Goal: Check status: Check status

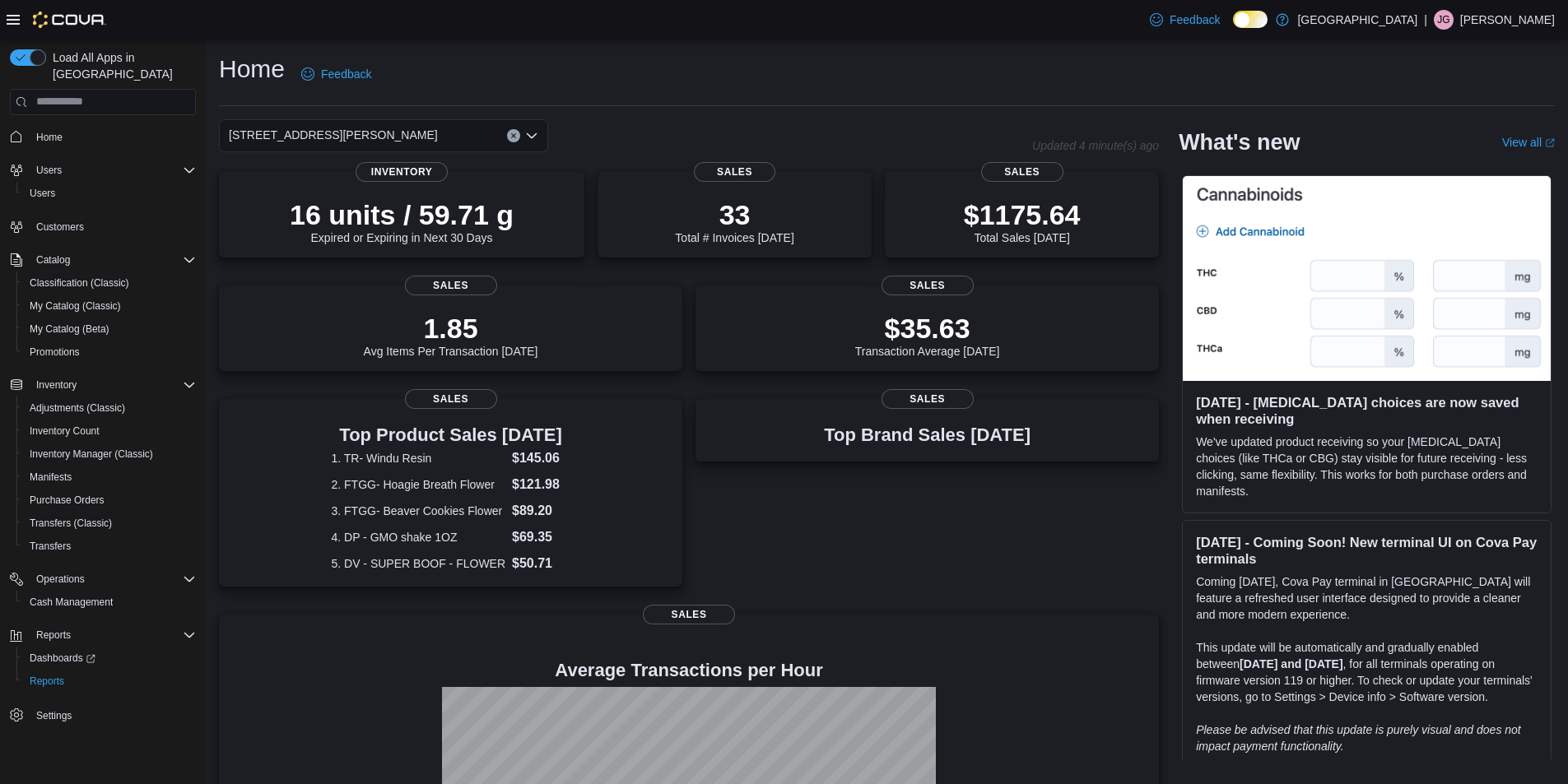
click at [529, 136] on icon "Open list of options" at bounding box center [532, 136] width 14 height 14
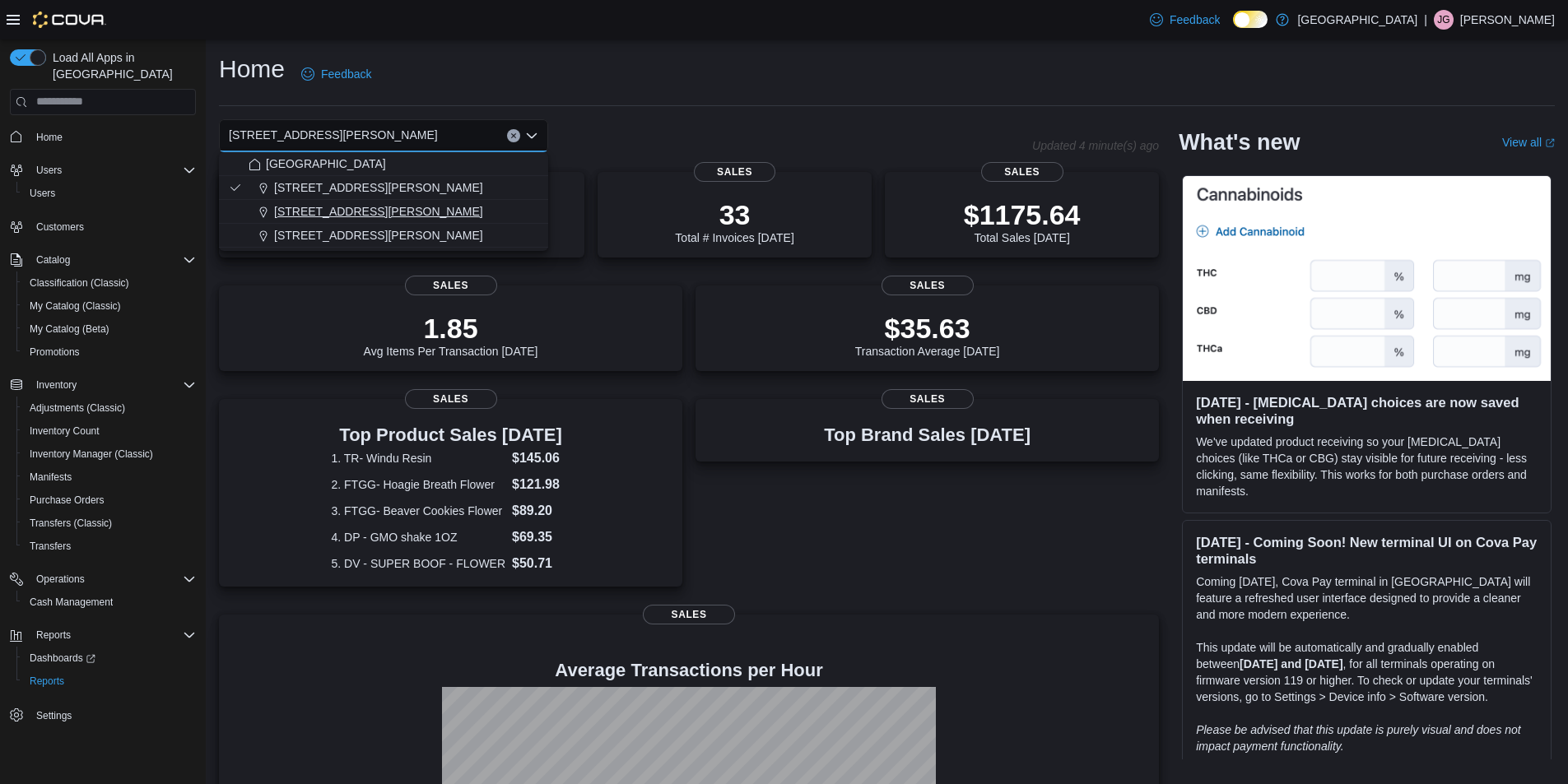
click at [389, 207] on span "[STREET_ADDRESS][PERSON_NAME]" at bounding box center [379, 211] width 209 height 16
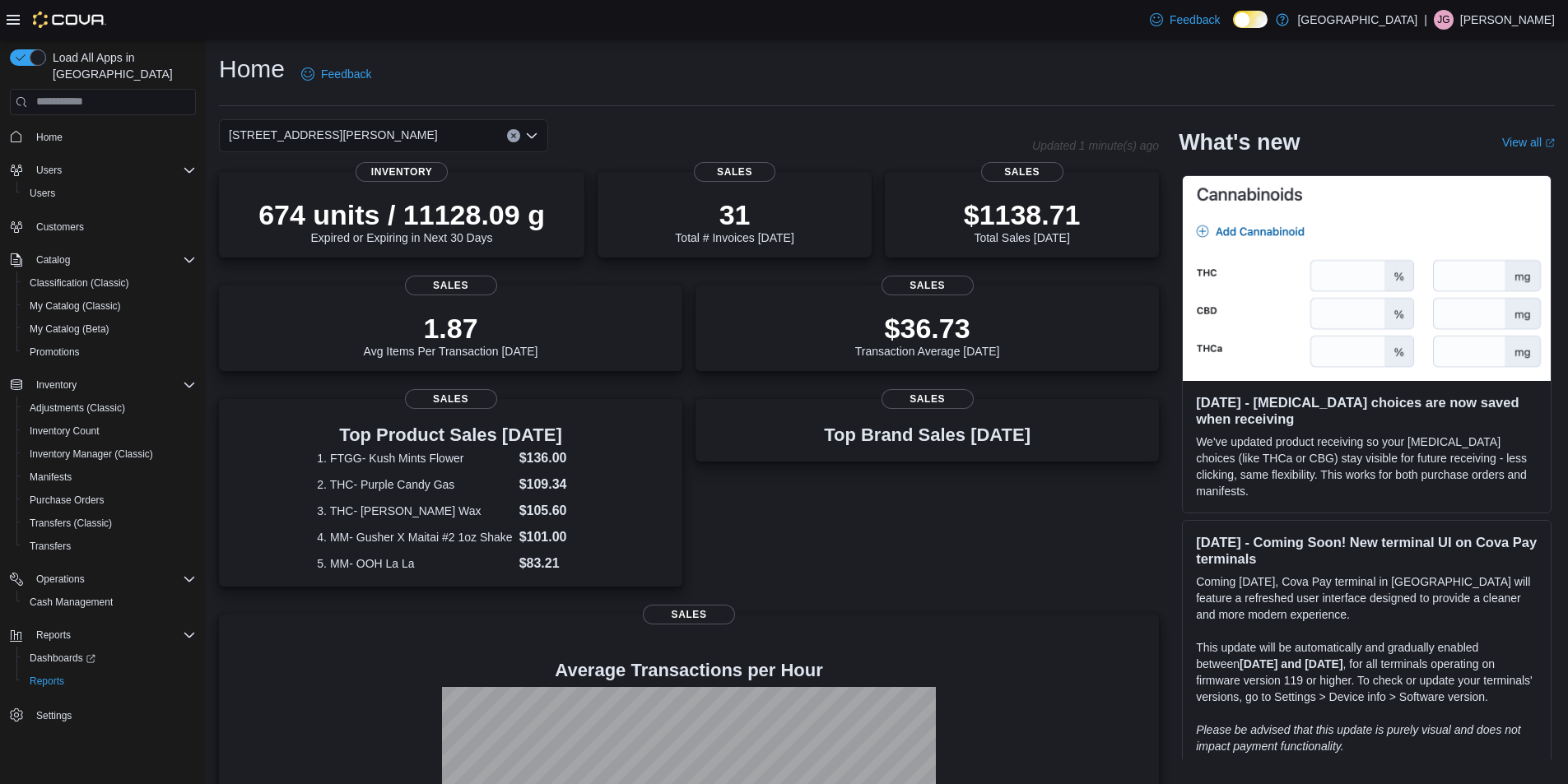
click at [536, 139] on icon "Open list of options" at bounding box center [532, 136] width 14 height 14
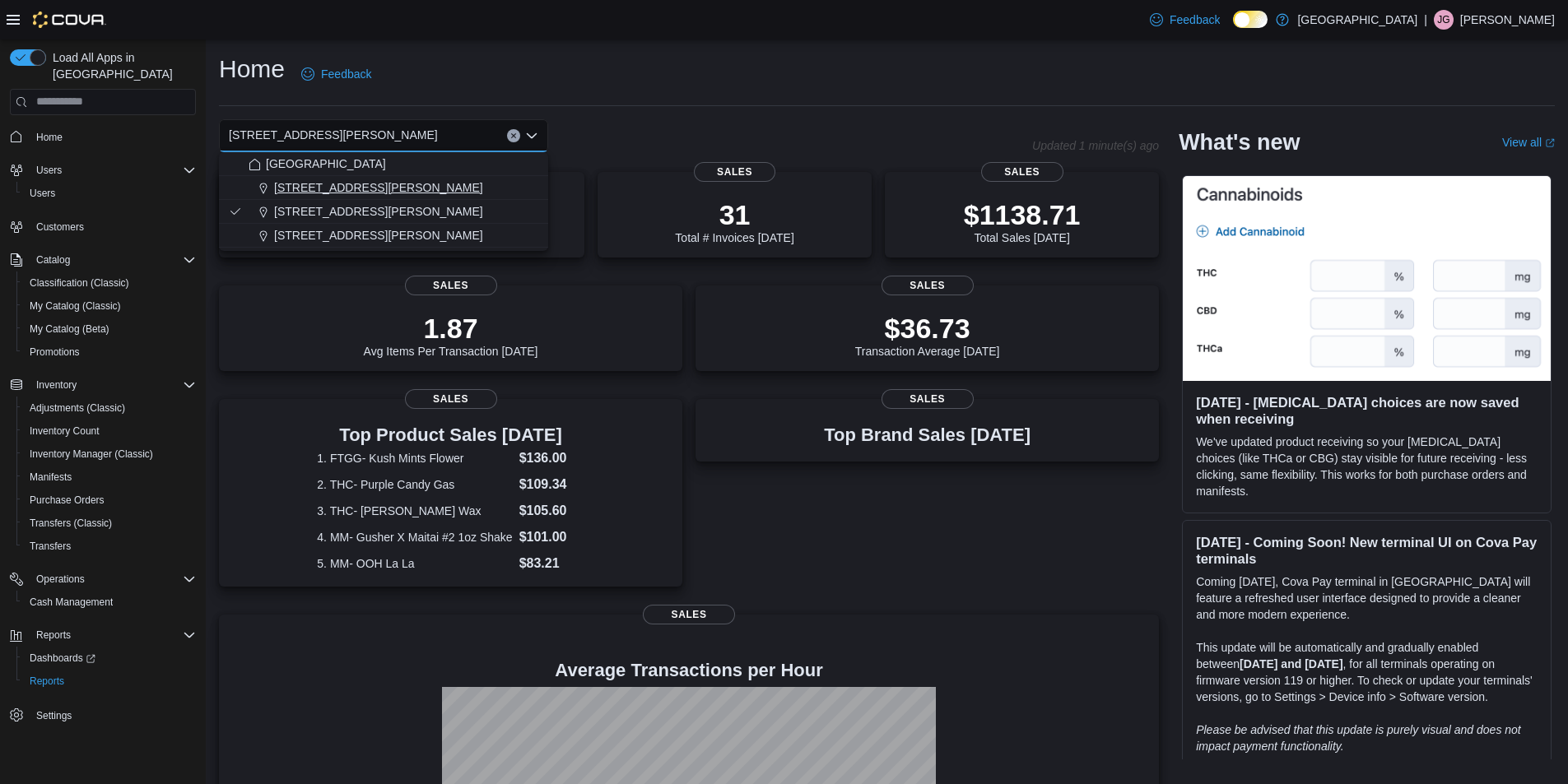
click at [348, 187] on span "[STREET_ADDRESS][PERSON_NAME]" at bounding box center [379, 187] width 209 height 16
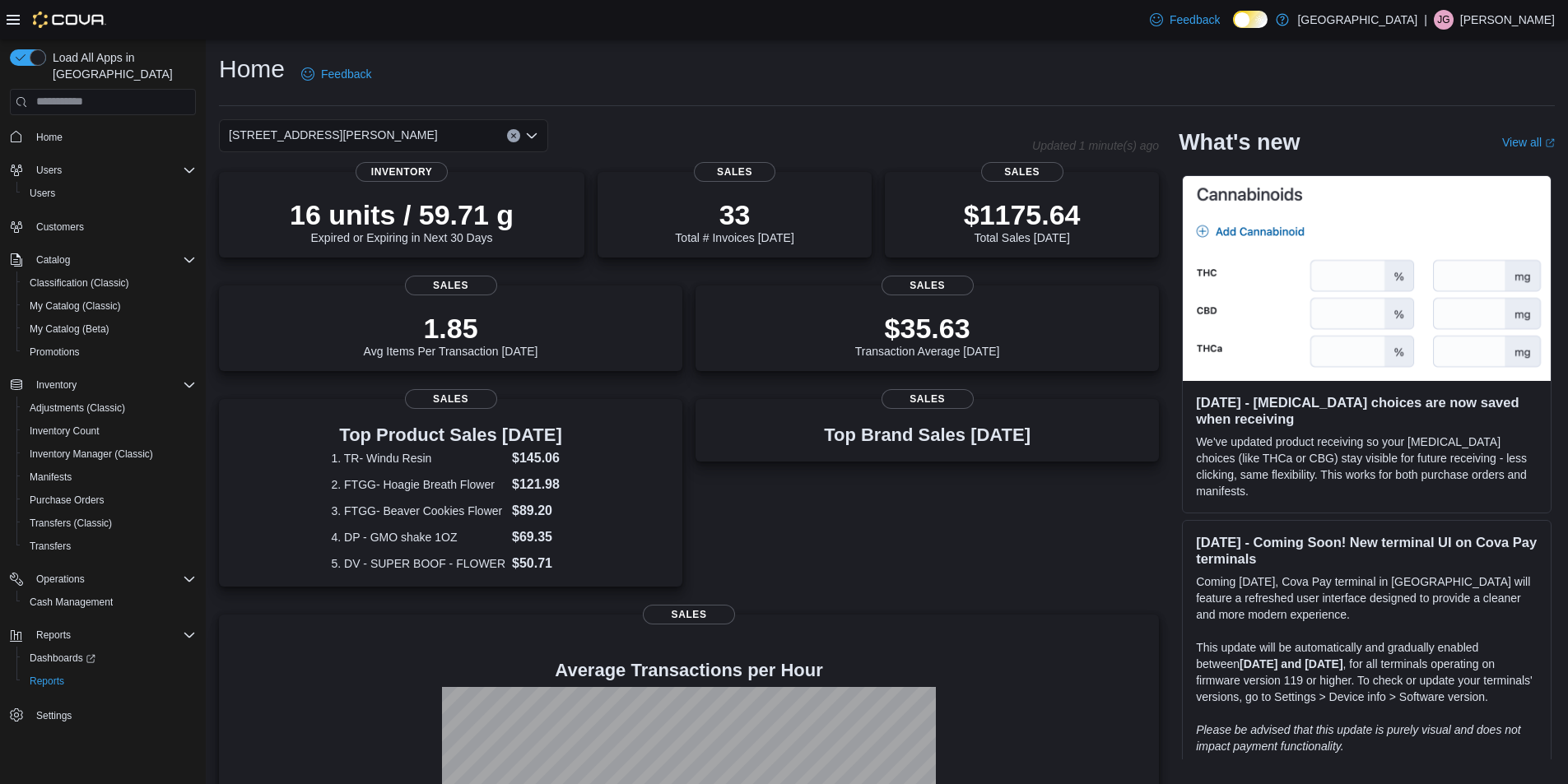
click at [508, 132] on button "Clear input" at bounding box center [513, 136] width 14 height 14
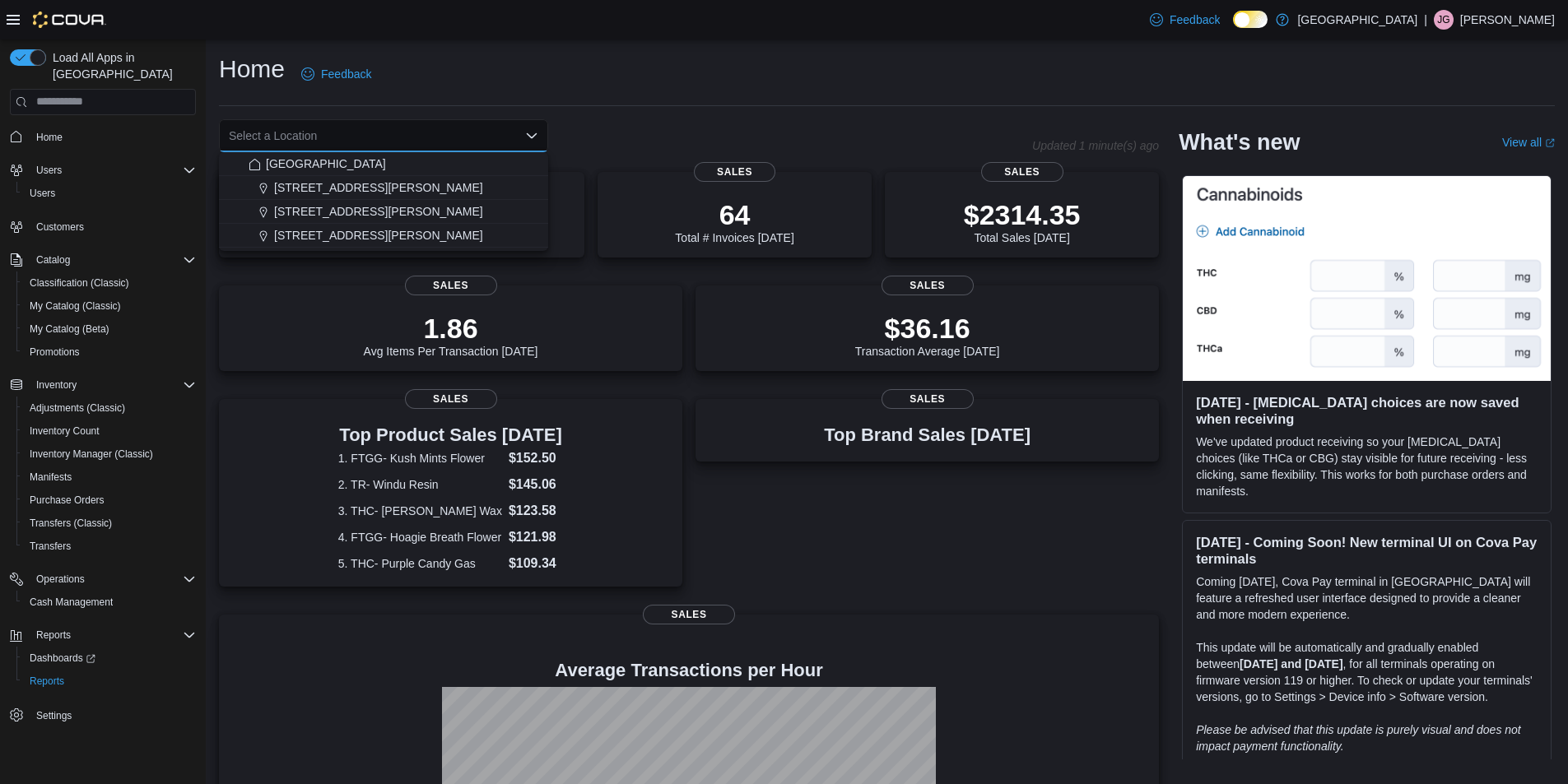
click at [690, 102] on div "Home Feedback" at bounding box center [886, 78] width 1336 height 53
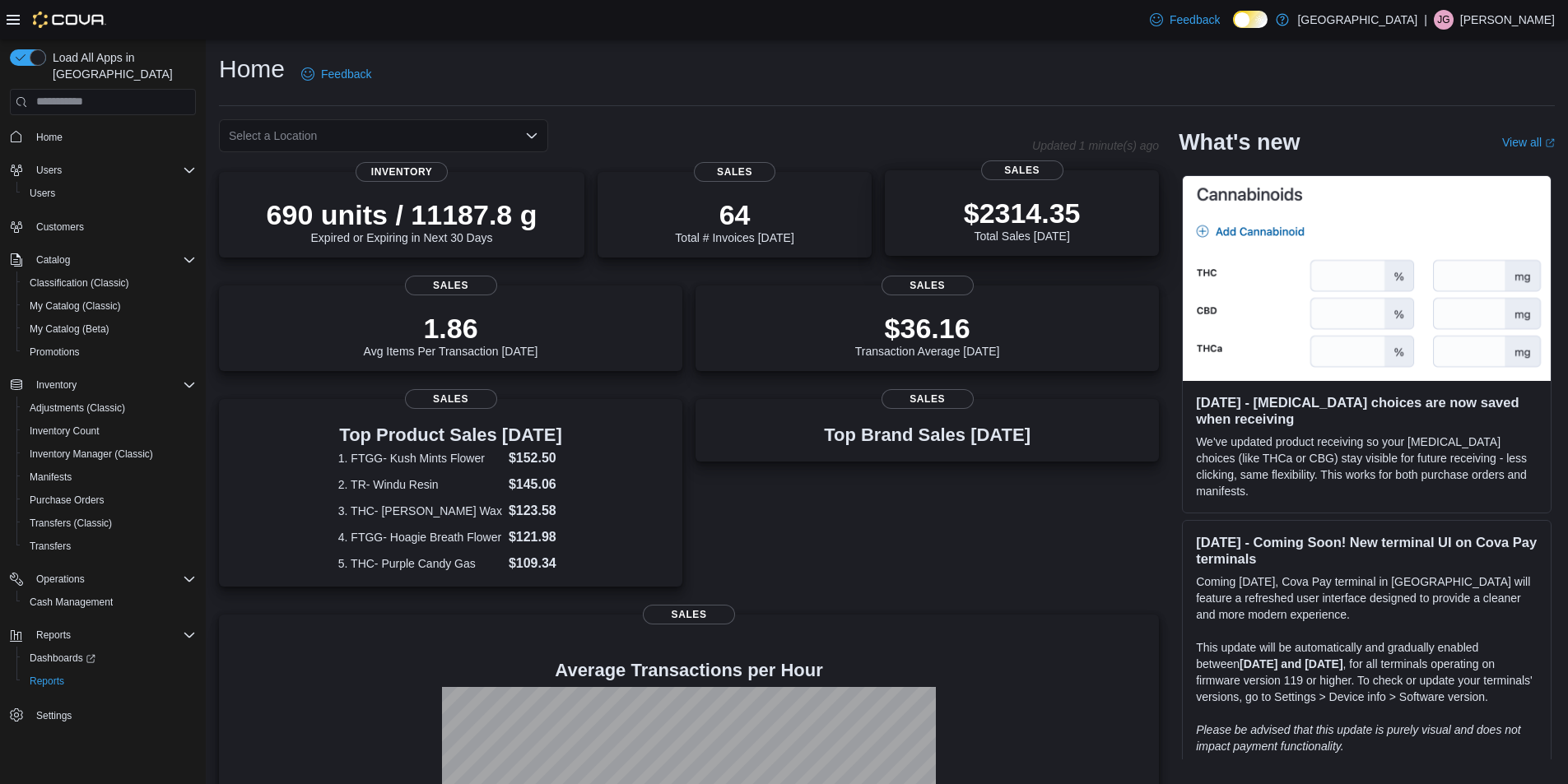
click at [1059, 214] on p "$2314.35" at bounding box center [1022, 213] width 117 height 33
